Goal: Check status

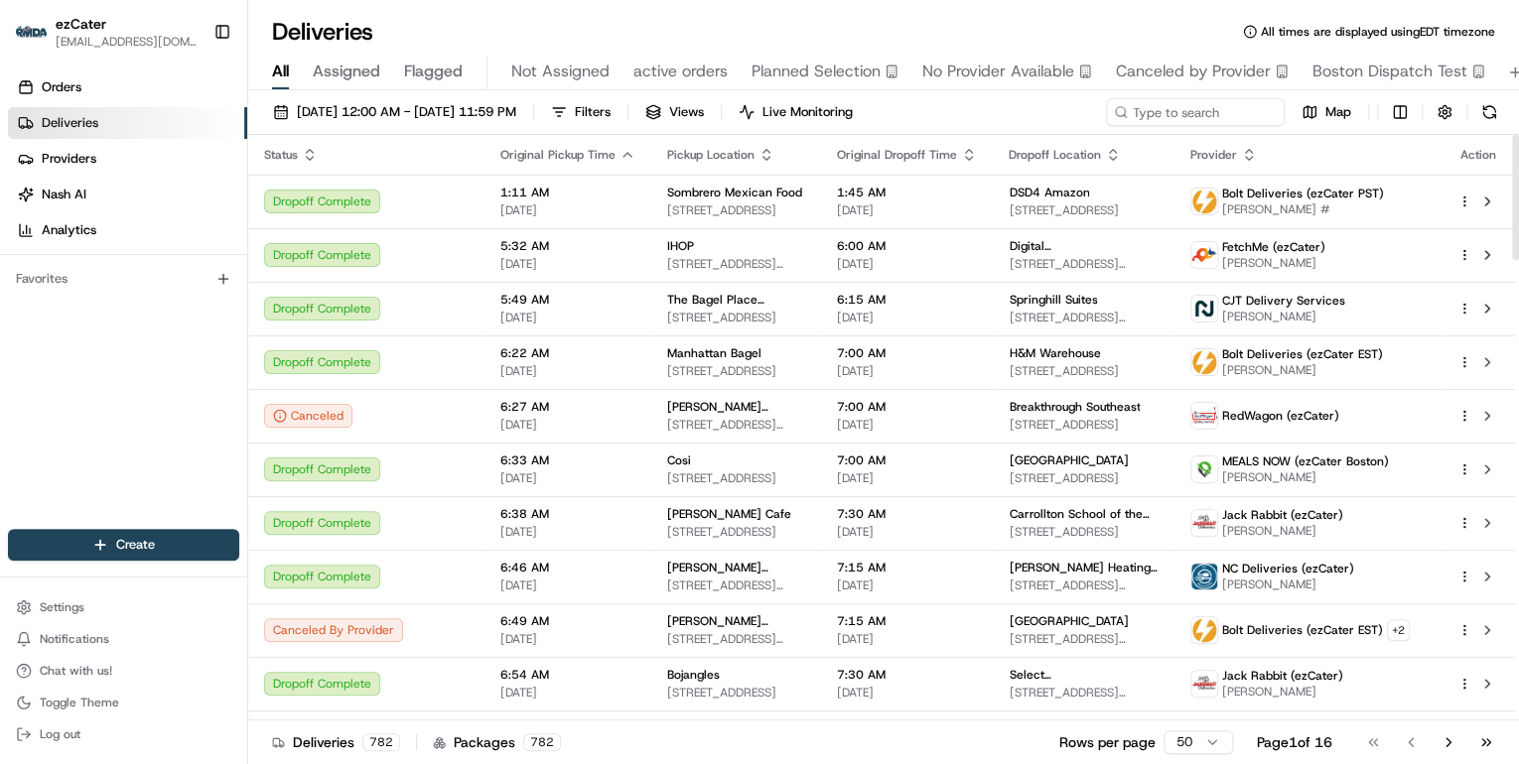
click at [309, 149] on icon "button" at bounding box center [310, 150] width 7 height 3
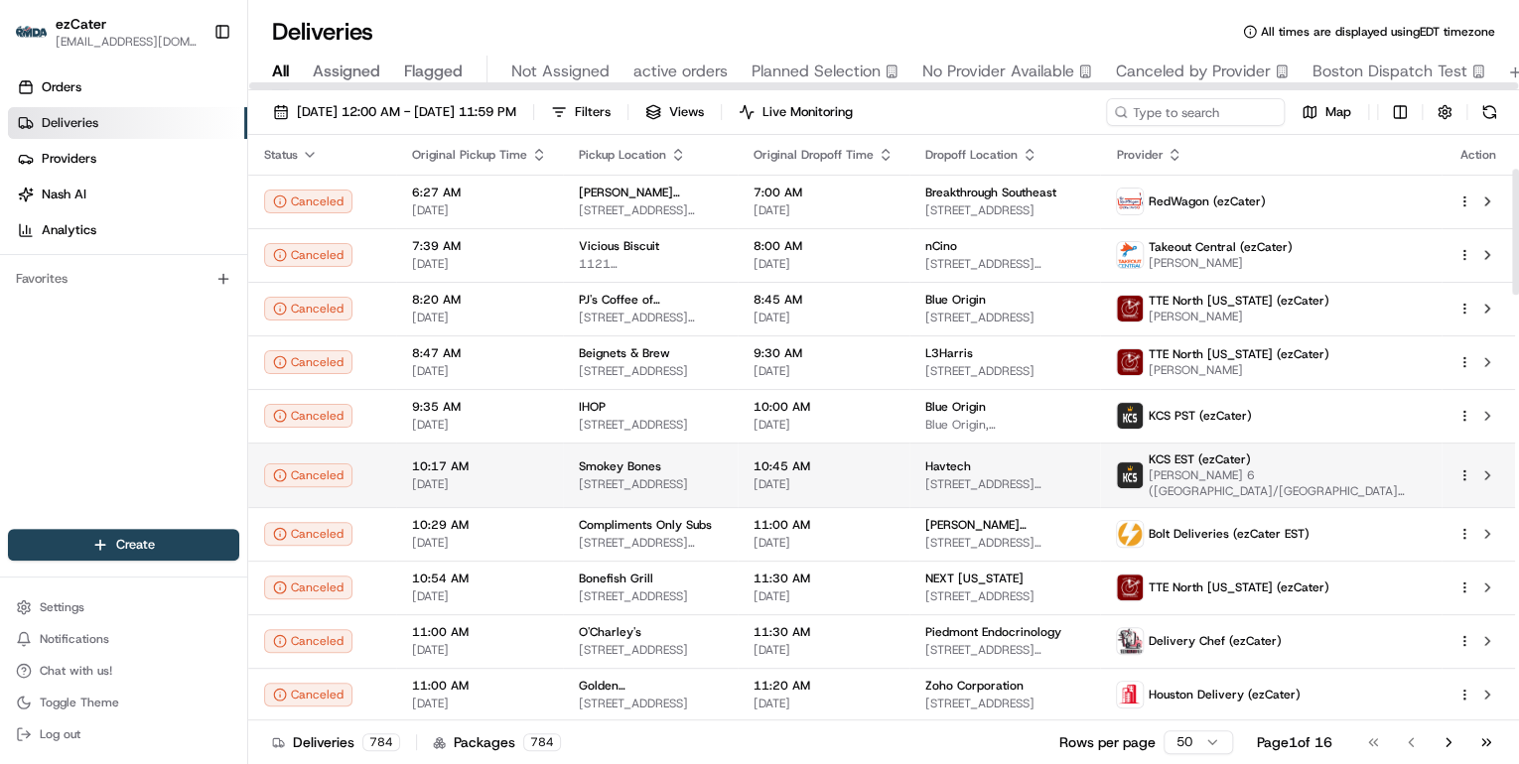
scroll to position [159, 0]
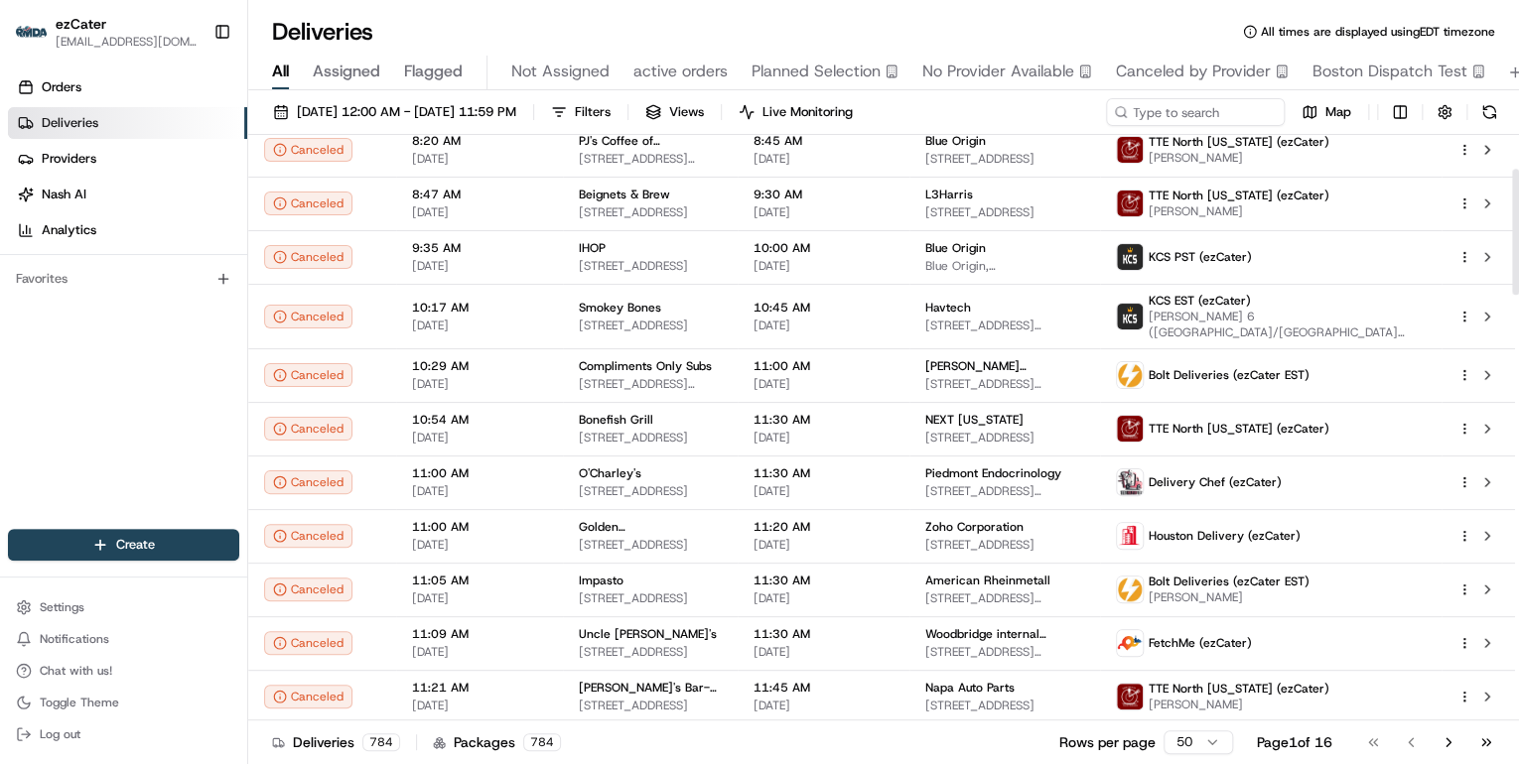
click at [1184, 750] on html "ezCater [EMAIL_ADDRESS][DOMAIN_NAME] Toggle Sidebar Orders Deliveries Providers…" at bounding box center [759, 382] width 1519 height 764
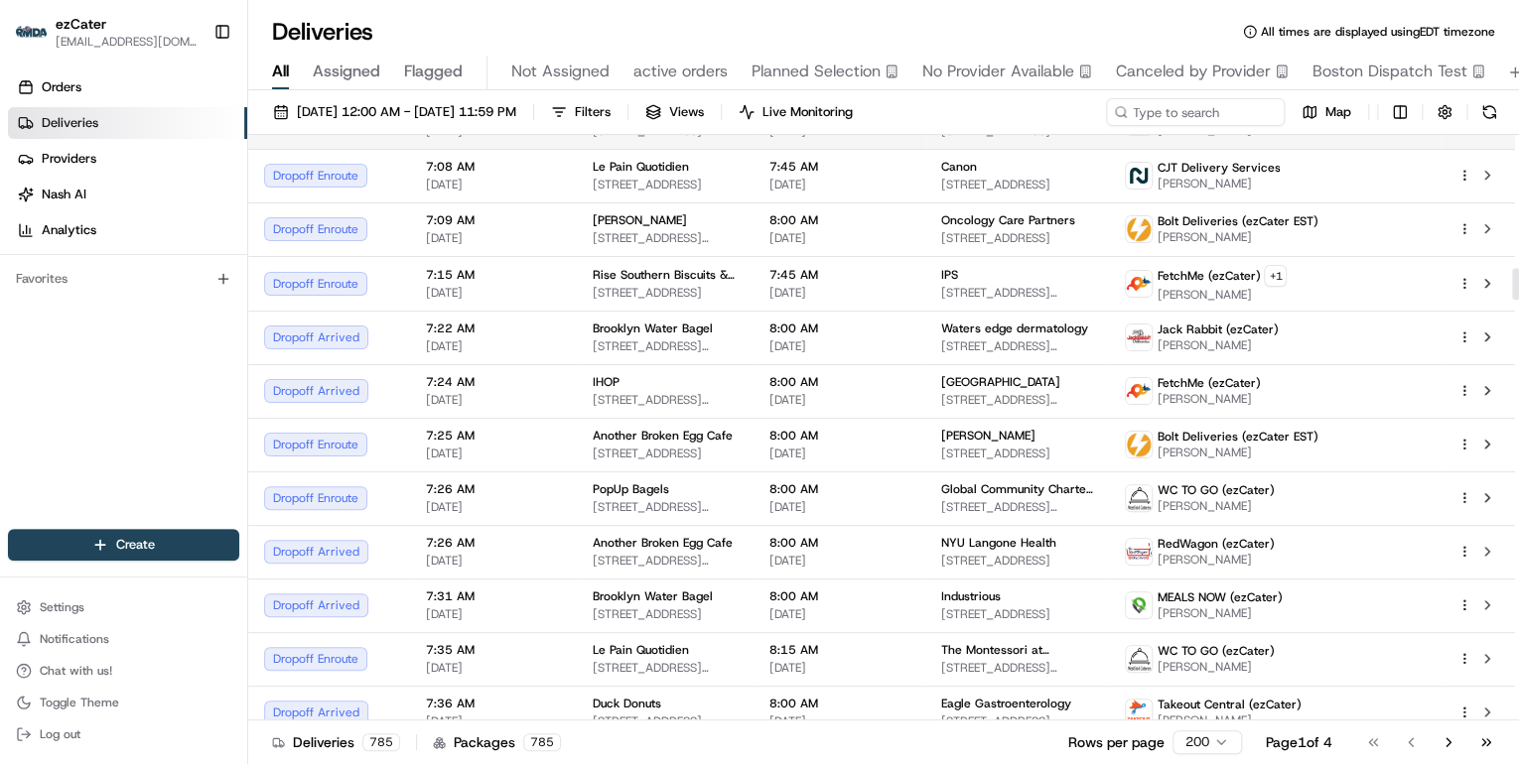
scroll to position [2462, 0]
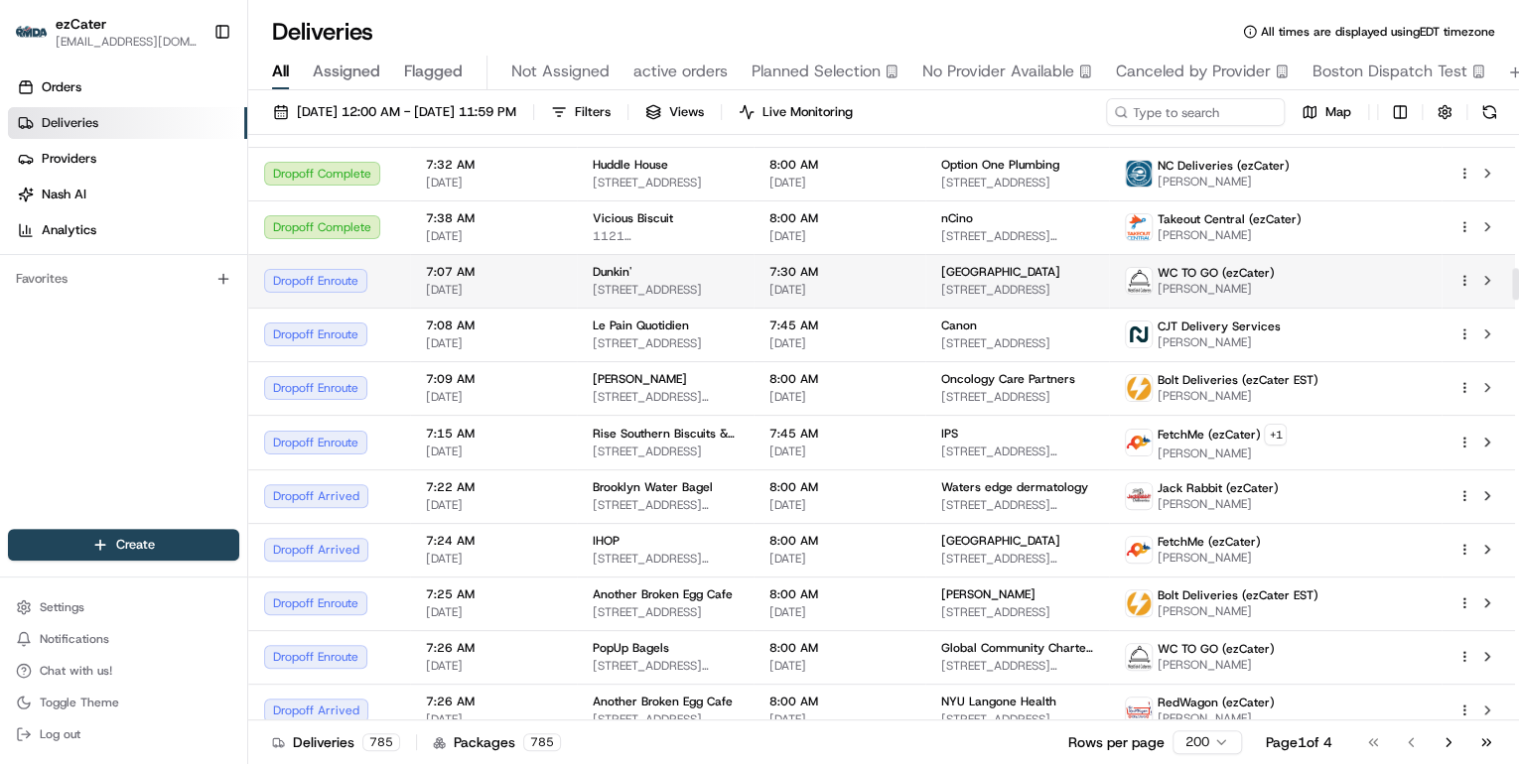
click at [738, 282] on span "[STREET_ADDRESS]" at bounding box center [665, 290] width 145 height 16
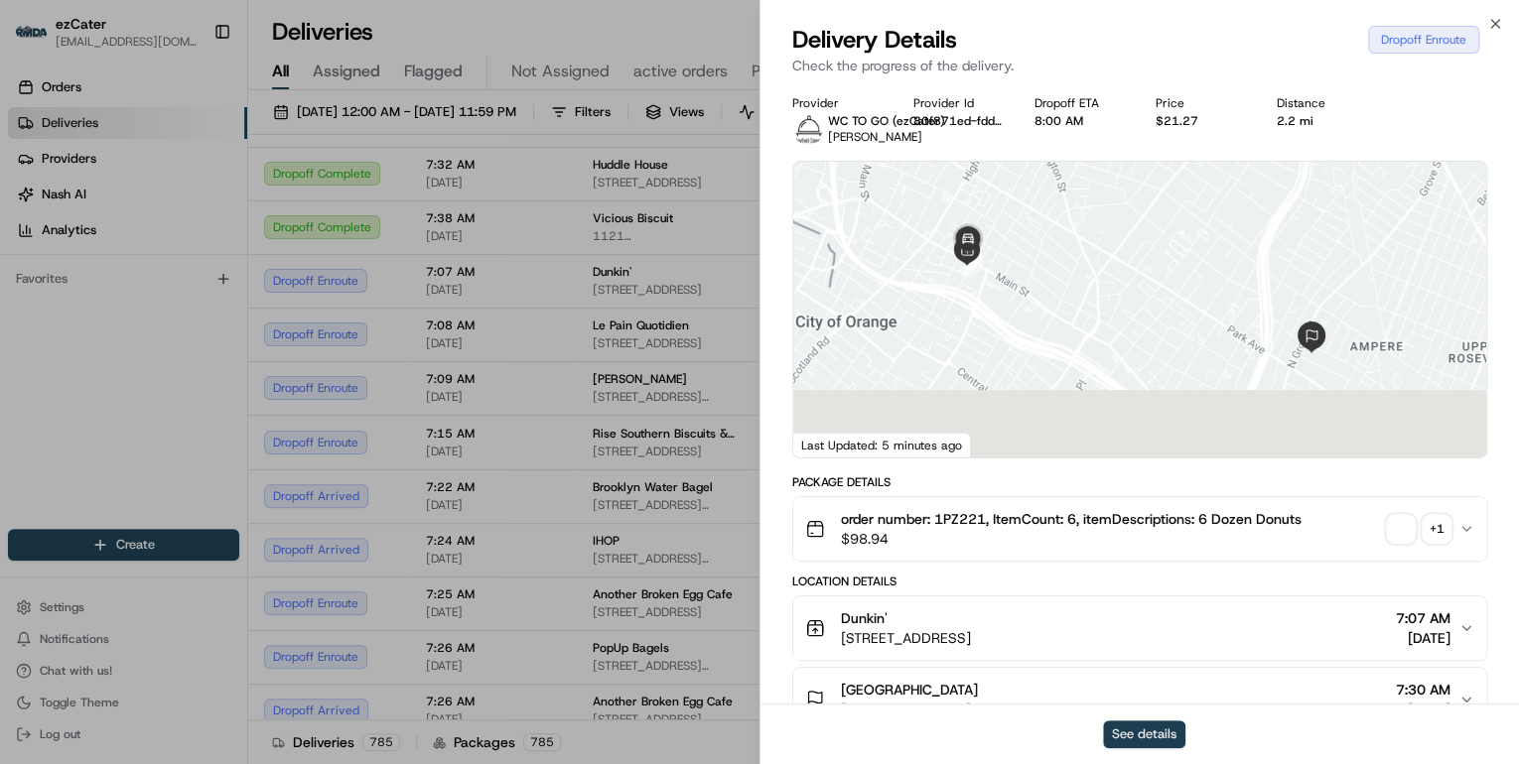
click at [1128, 729] on button "See details" at bounding box center [1144, 735] width 82 height 28
